Goal: Task Accomplishment & Management: Use online tool/utility

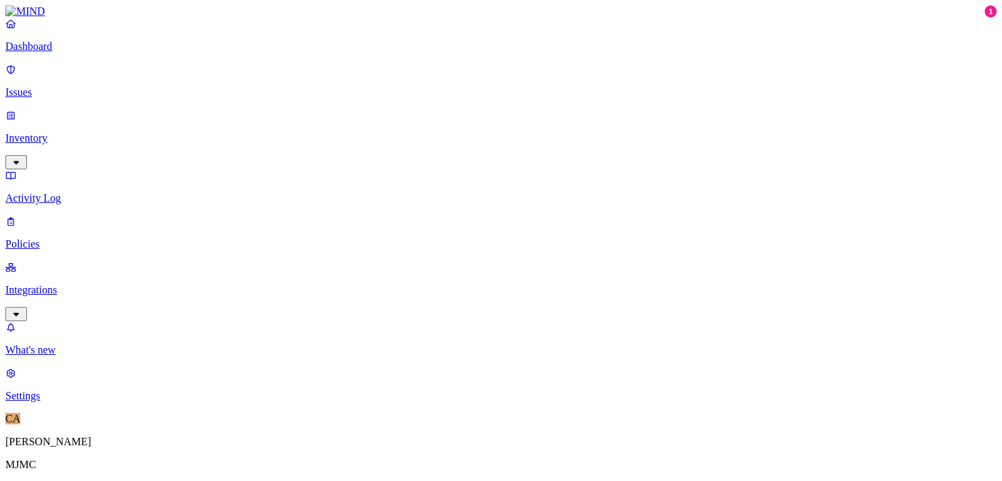
click at [45, 18] on img at bounding box center [25, 11] width 40 height 12
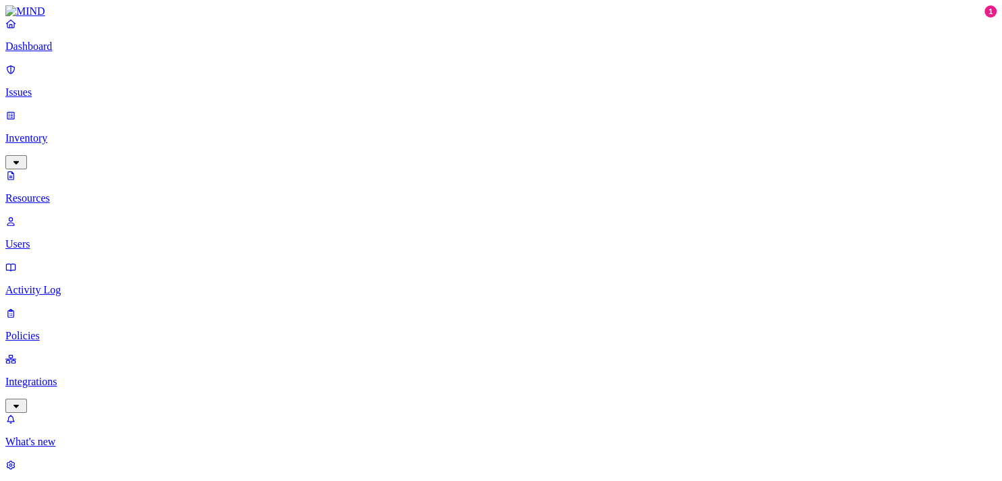
click at [59, 169] on link "Resources" at bounding box center [500, 186] width 991 height 35
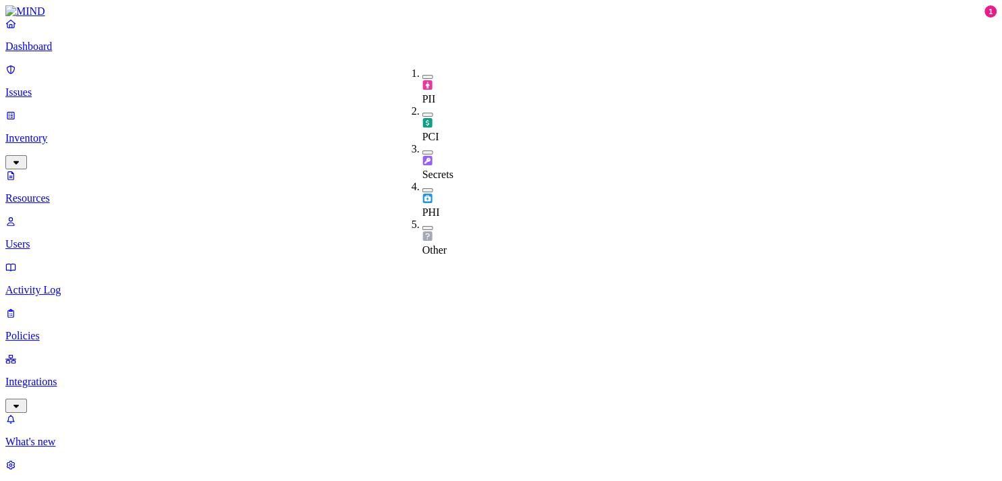
click at [422, 80] on div "PII" at bounding box center [422, 93] width 0 height 26
click at [75, 53] on p "Dashboard" at bounding box center [500, 46] width 991 height 12
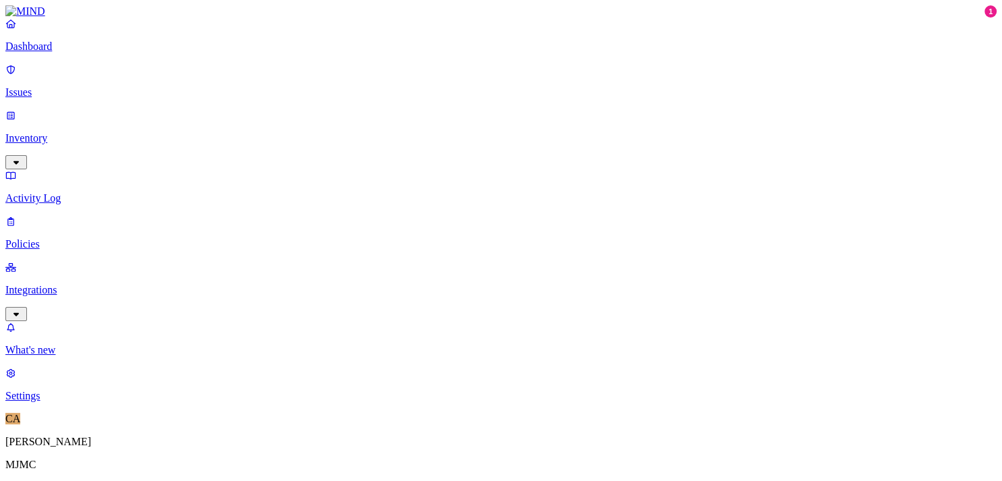
click at [69, 132] on p "Inventory" at bounding box center [500, 138] width 991 height 12
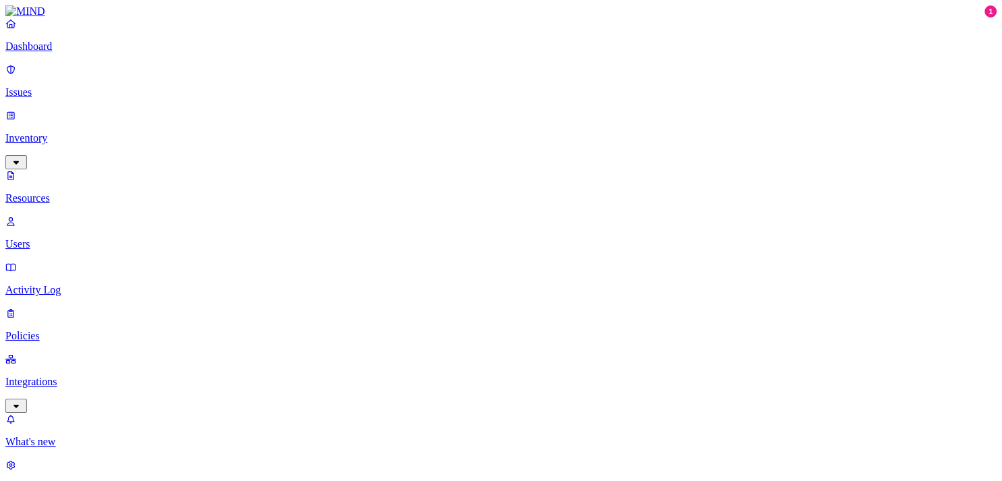
click at [67, 238] on p "Users" at bounding box center [500, 244] width 991 height 12
click at [61, 376] on p "Integrations" at bounding box center [500, 382] width 991 height 12
click at [76, 390] on p "On-premise" at bounding box center [500, 396] width 991 height 12
drag, startPoint x: 36, startPoint y: 238, endPoint x: 82, endPoint y: 254, distance: 48.7
click at [37, 413] on link "Endpoints" at bounding box center [500, 430] width 991 height 35
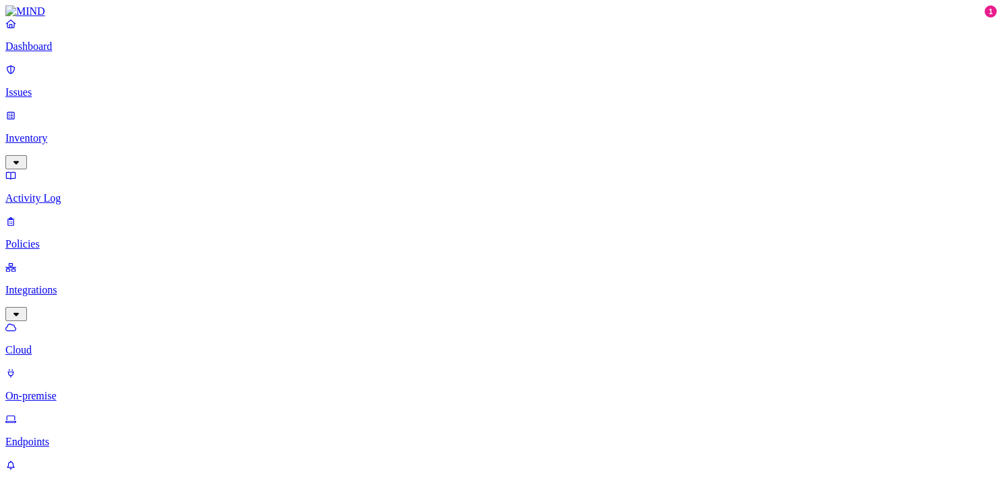
drag, startPoint x: 101, startPoint y: 105, endPoint x: 105, endPoint y: 122, distance: 17.3
click at [104, 132] on p "Inventory" at bounding box center [500, 138] width 991 height 12
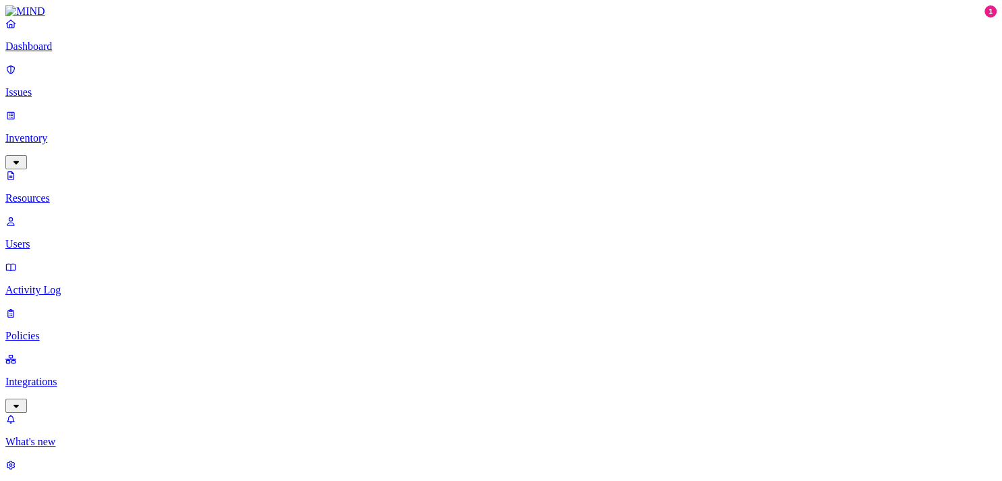
click at [39, 376] on p "Integrations" at bounding box center [500, 382] width 991 height 12
click at [57, 367] on link "On-premise" at bounding box center [500, 384] width 991 height 35
click at [59, 436] on p "Endpoints" at bounding box center [500, 442] width 991 height 12
drag, startPoint x: 266, startPoint y: 205, endPoint x: 351, endPoint y: 200, distance: 85.2
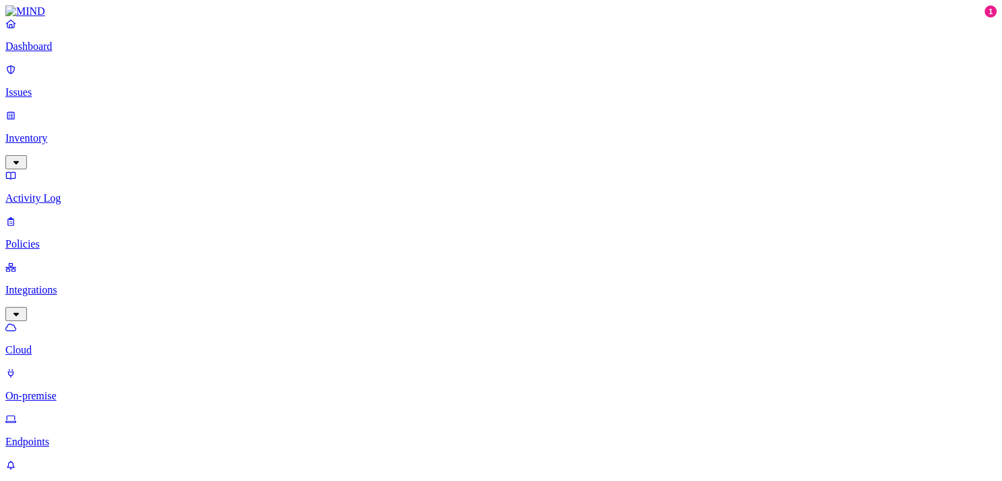
click at [74, 390] on p "On-premise" at bounding box center [500, 396] width 991 height 12
drag, startPoint x: 80, startPoint y: 236, endPoint x: 88, endPoint y: 244, distance: 11.5
click at [80, 413] on link "Endpoints" at bounding box center [500, 430] width 991 height 35
drag, startPoint x: 572, startPoint y: 144, endPoint x: 576, endPoint y: 152, distance: 8.5
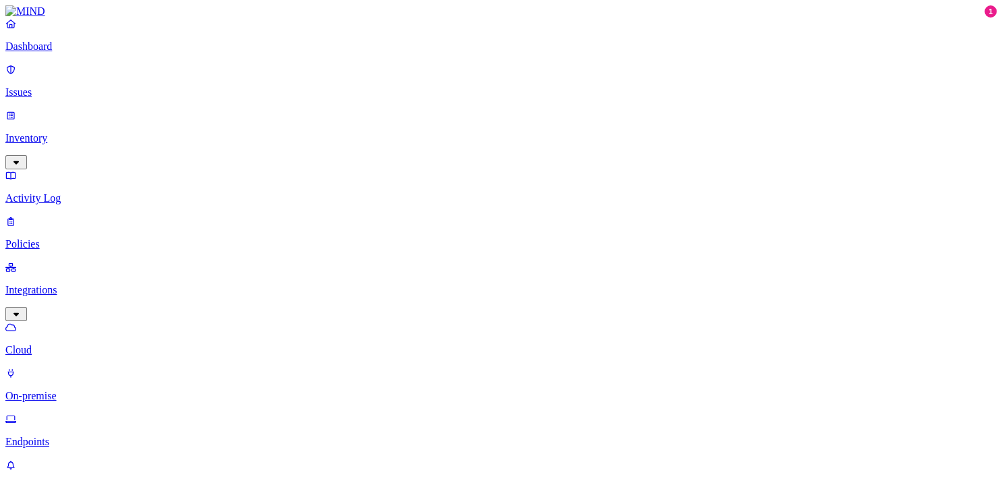
click at [14, 111] on icon at bounding box center [10, 114] width 7 height 7
click at [72, 353] on link "Integrations" at bounding box center [500, 382] width 991 height 58
click at [90, 436] on p "Endpoints" at bounding box center [500, 442] width 991 height 12
